Goal: Find specific page/section: Find specific page/section

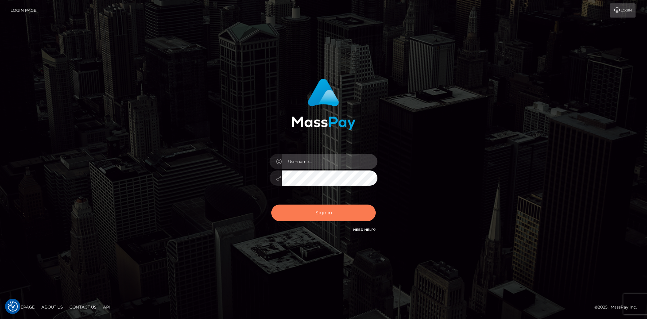
type input "alexstef"
drag, startPoint x: 317, startPoint y: 209, endPoint x: 323, endPoint y: 205, distance: 7.8
click at [318, 209] on button "Sign in" at bounding box center [323, 212] width 104 height 17
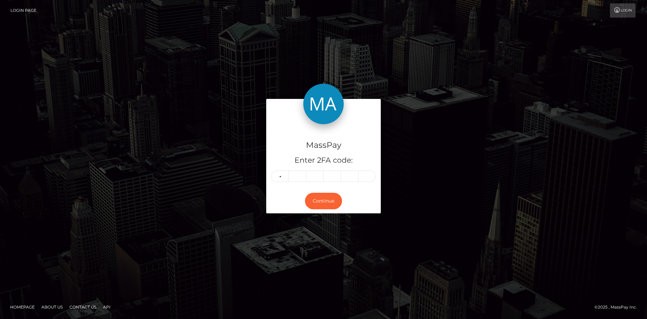
type input "8"
type input "0"
type input "9"
type input "0"
type input "8"
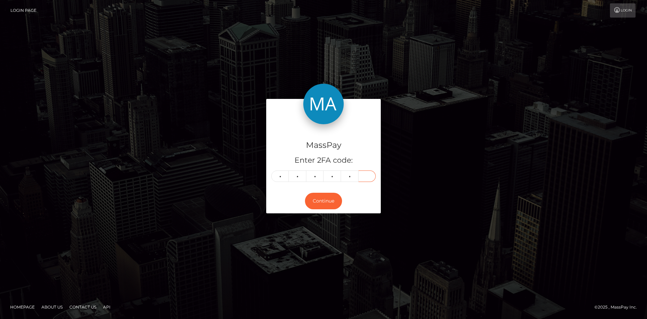
type input "8"
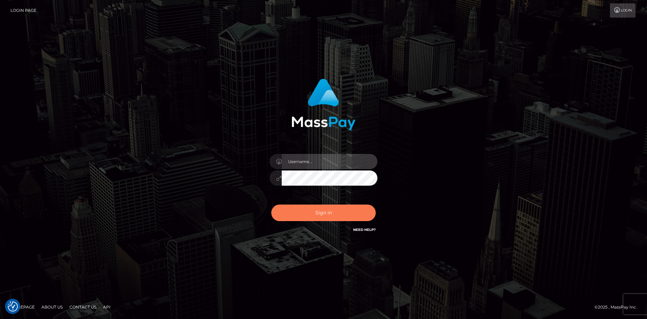
type input "alexstef"
click at [326, 216] on button "Sign in" at bounding box center [323, 212] width 104 height 17
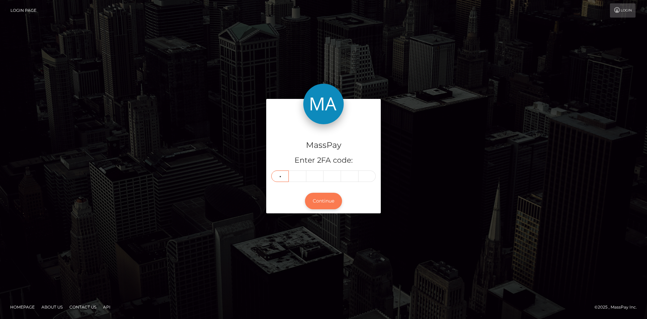
type input "4"
type input "1"
type input "4"
type input "1"
type input "9"
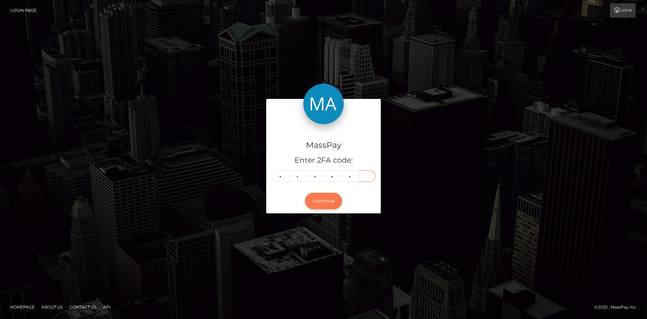
type input "8"
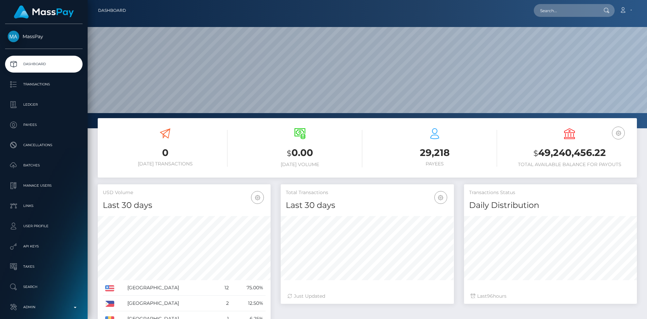
scroll to position [120, 173]
drag, startPoint x: 572, startPoint y: 7, endPoint x: 547, endPoint y: 21, distance: 28.2
click at [572, 7] on input "text" at bounding box center [565, 10] width 63 height 13
paste input "poact_DCPaxdtCXcSs"
type input "poact_DCPaxdtCXcSs"
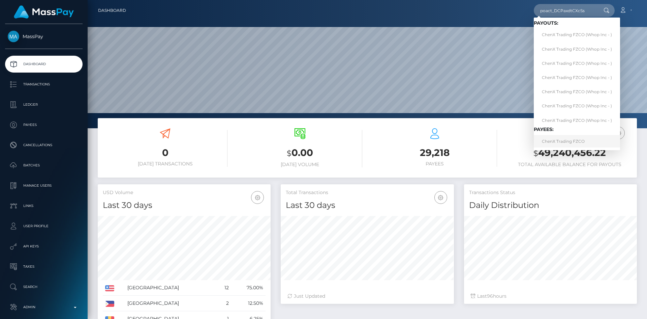
click at [553, 142] on link "ChenX Trading FZCO" at bounding box center [577, 141] width 86 height 12
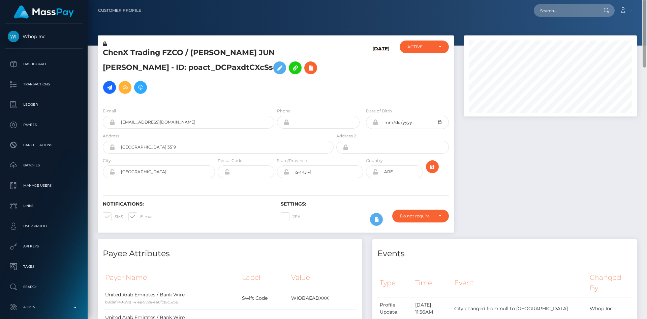
drag, startPoint x: 644, startPoint y: 58, endPoint x: 646, endPoint y: -10, distance: 68.4
click at [646, 0] on html "Whop Inc Dashboard Transactions Ledger Payees Cancellations Links" at bounding box center [323, 159] width 647 height 319
drag, startPoint x: 571, startPoint y: 9, endPoint x: 560, endPoint y: 13, distance: 11.5
click at [571, 9] on input "text" at bounding box center [565, 10] width 63 height 13
paste input "MSP4da11d1cb4bba8f"
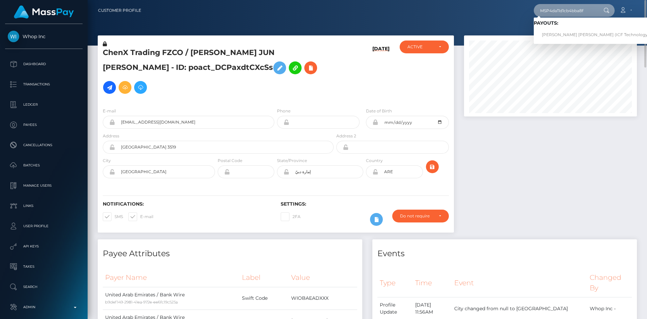
type input "MSP4da11d1cb4bba8f"
drag, startPoint x: 571, startPoint y: 36, endPoint x: 553, endPoint y: 35, distance: 17.2
click at [570, 35] on link "Lizzeth Dayan Espejo Guzman (ICF Technology, Inc. - )" at bounding box center [602, 35] width 137 height 12
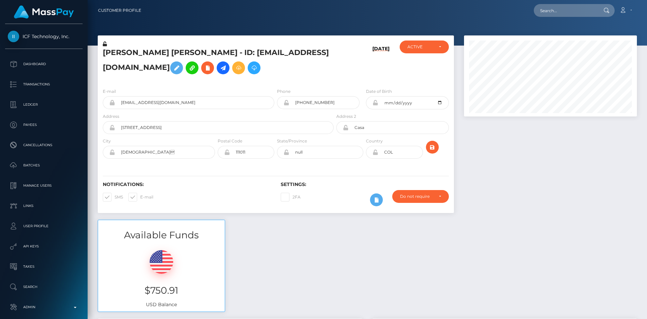
scroll to position [81, 173]
